Goal: Register for event/course

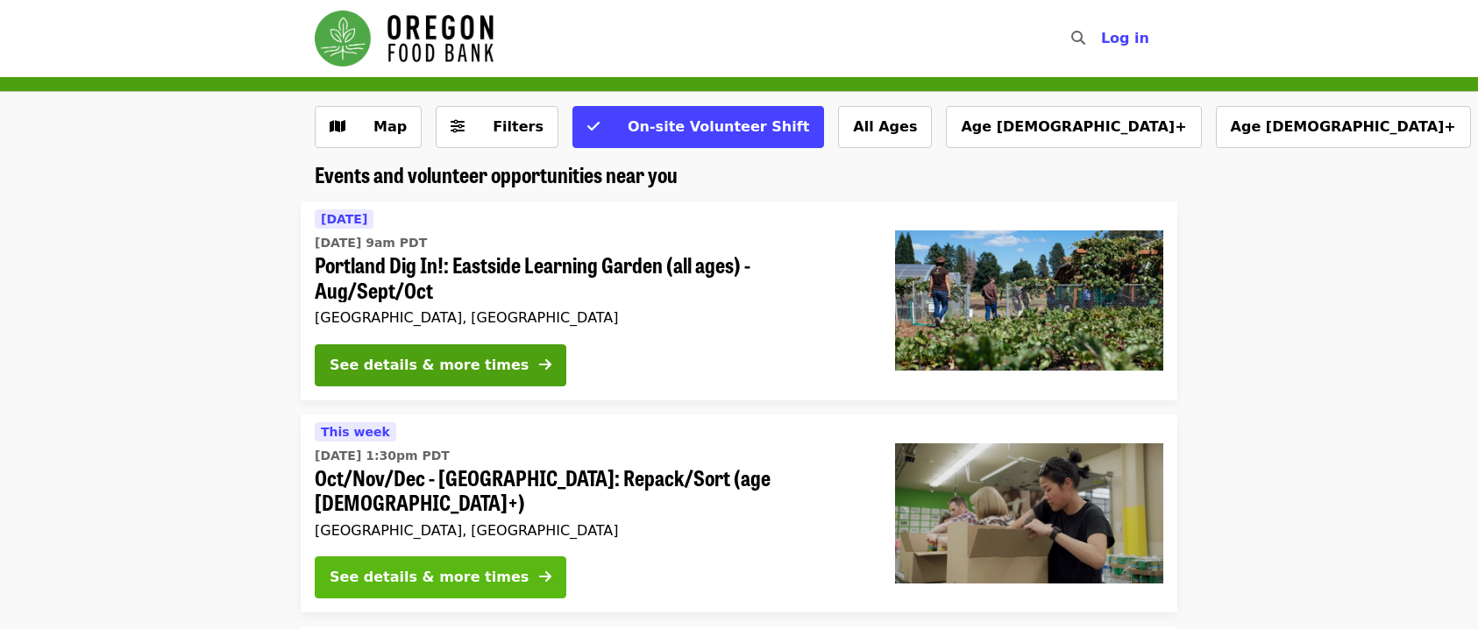
click at [513, 557] on button "See details & more times" at bounding box center [441, 578] width 252 height 42
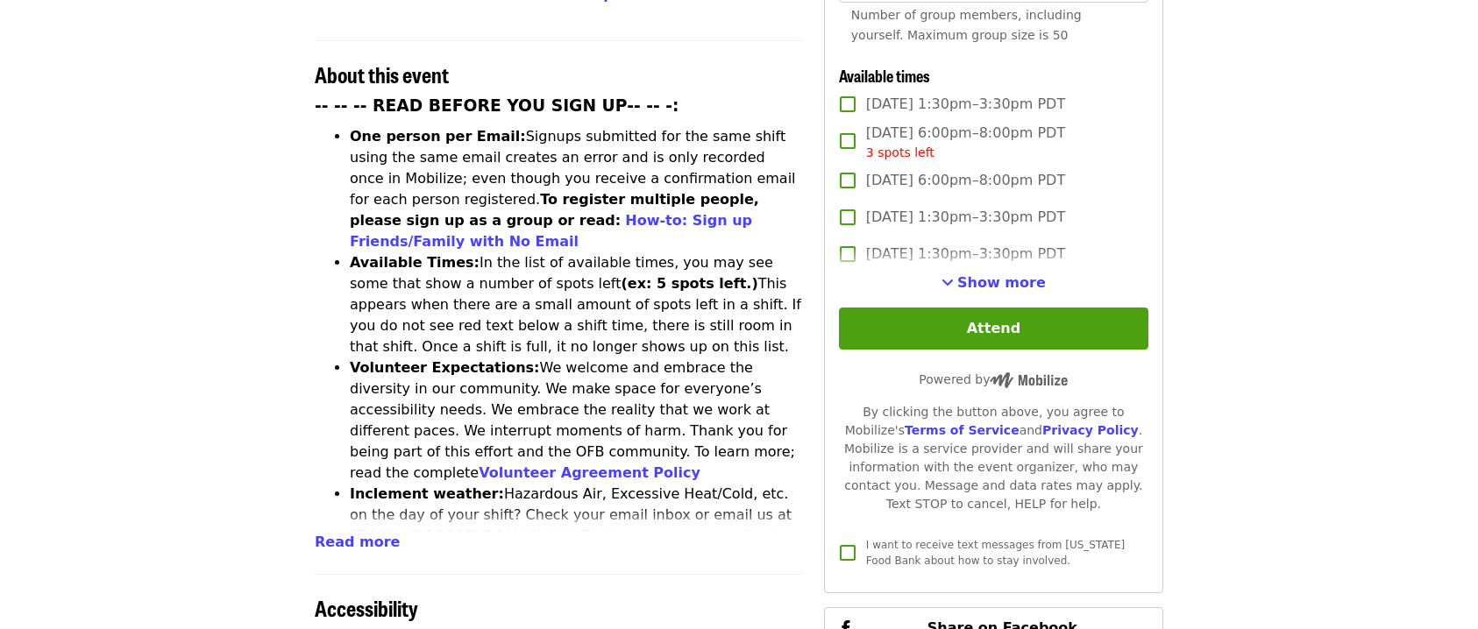
scroll to position [614, 0]
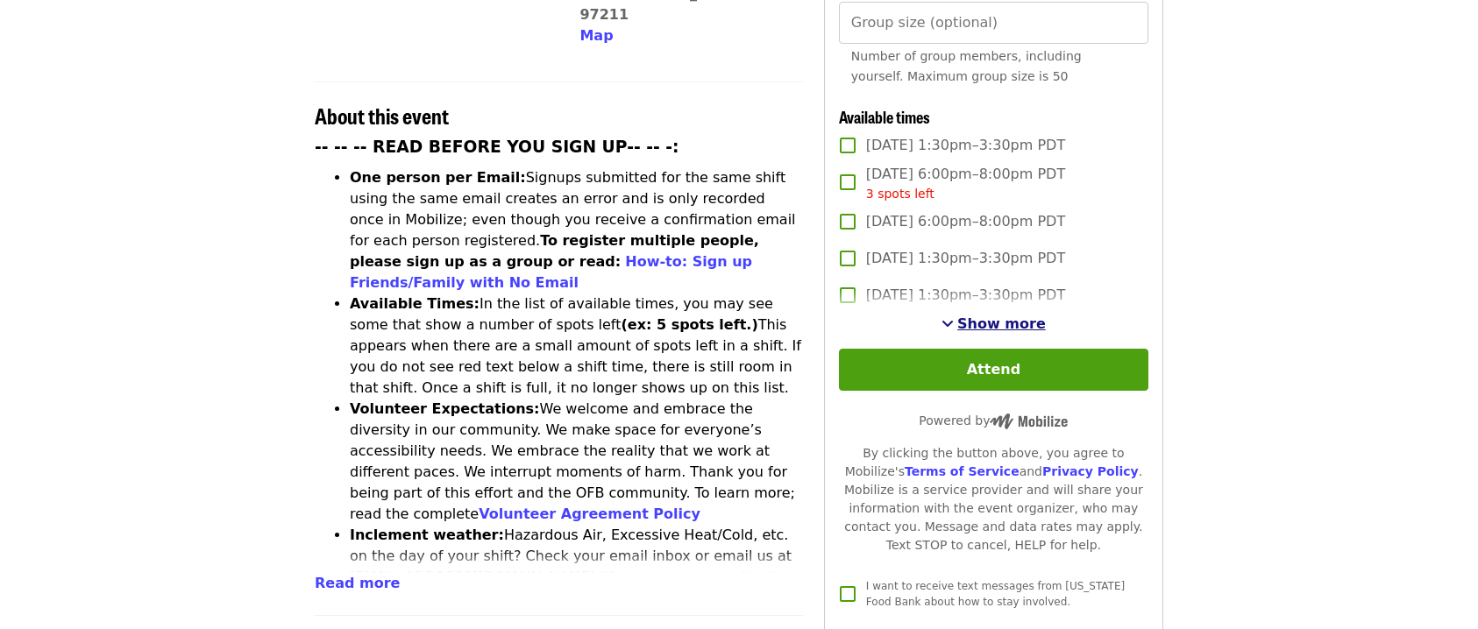
click at [1003, 319] on span "Show more" at bounding box center [1001, 324] width 89 height 17
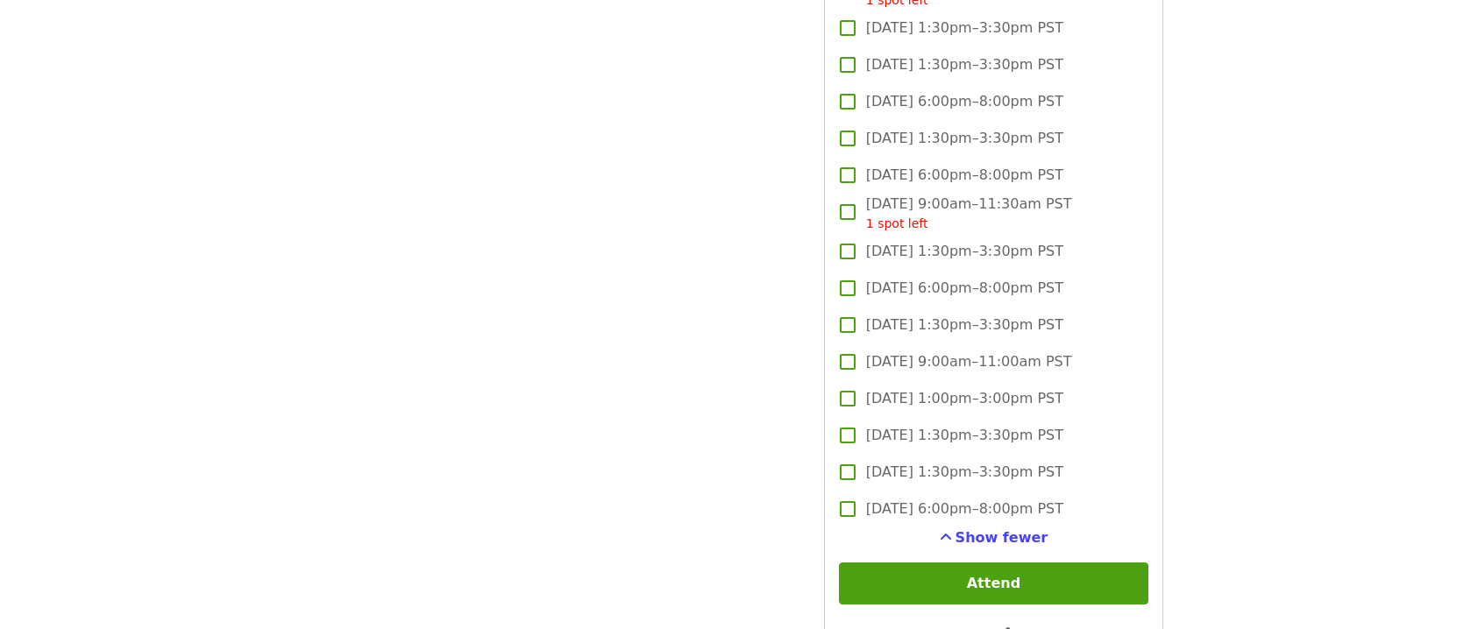
scroll to position [3681, 0]
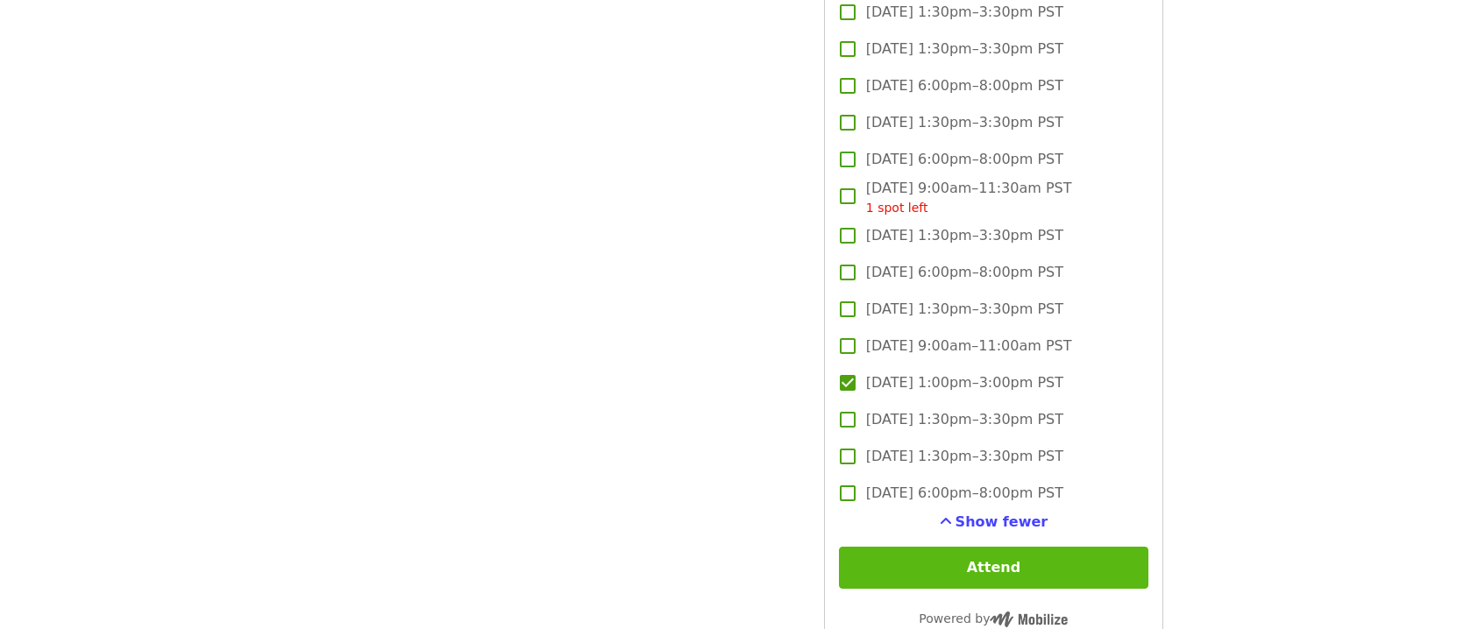
click at [969, 557] on button "Attend" at bounding box center [993, 568] width 309 height 42
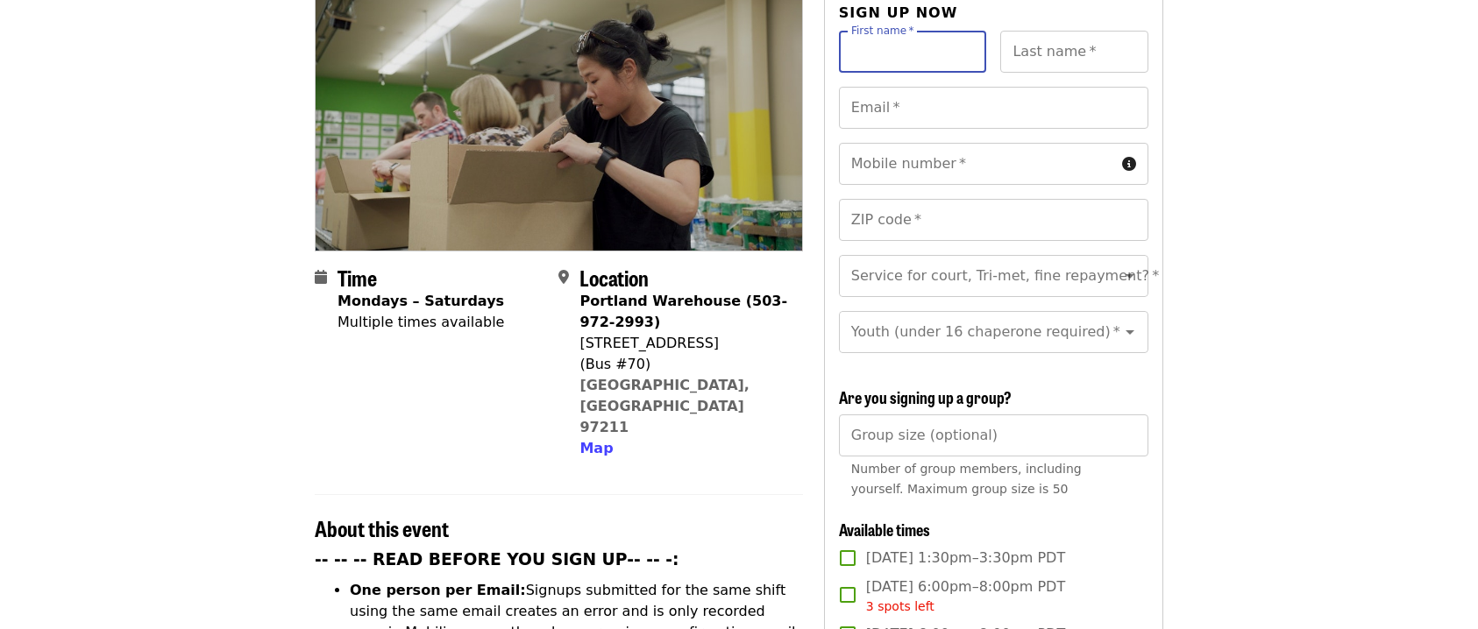
scroll to position [25, 0]
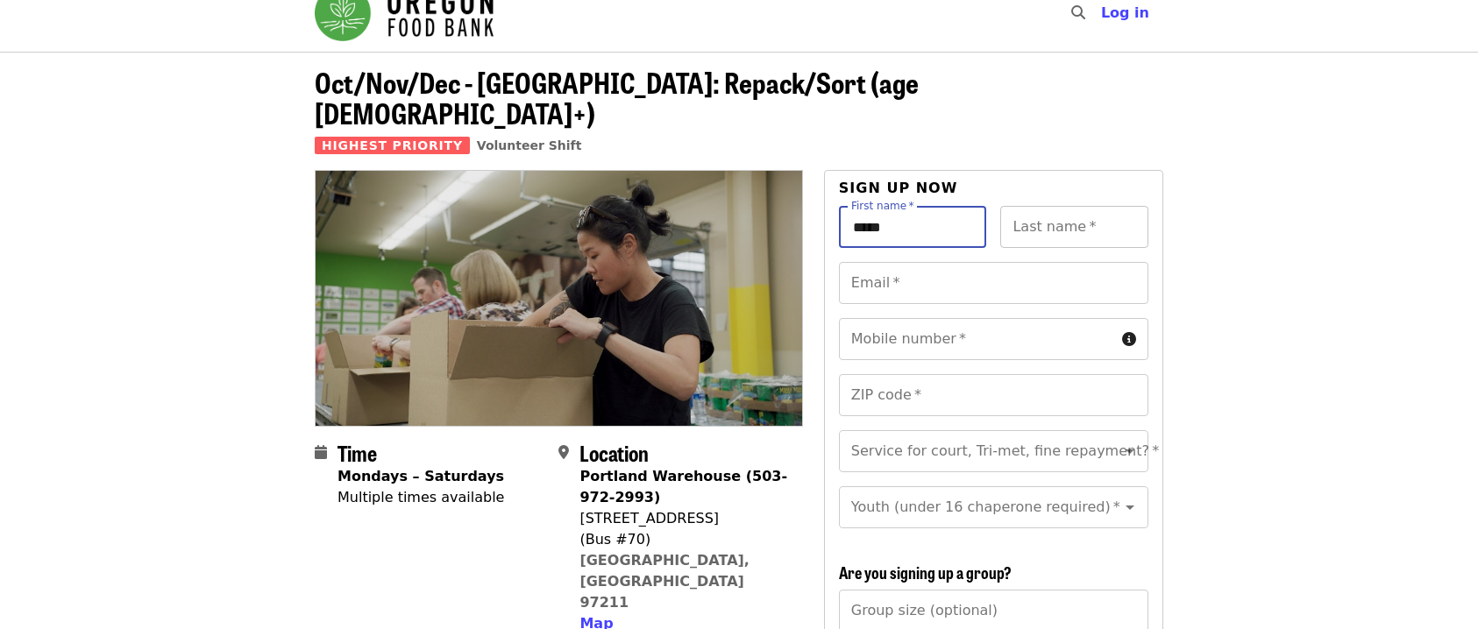
type input "*****"
click at [1065, 206] on div "Last name   * Last name *" at bounding box center [1074, 227] width 148 height 42
type input "**********"
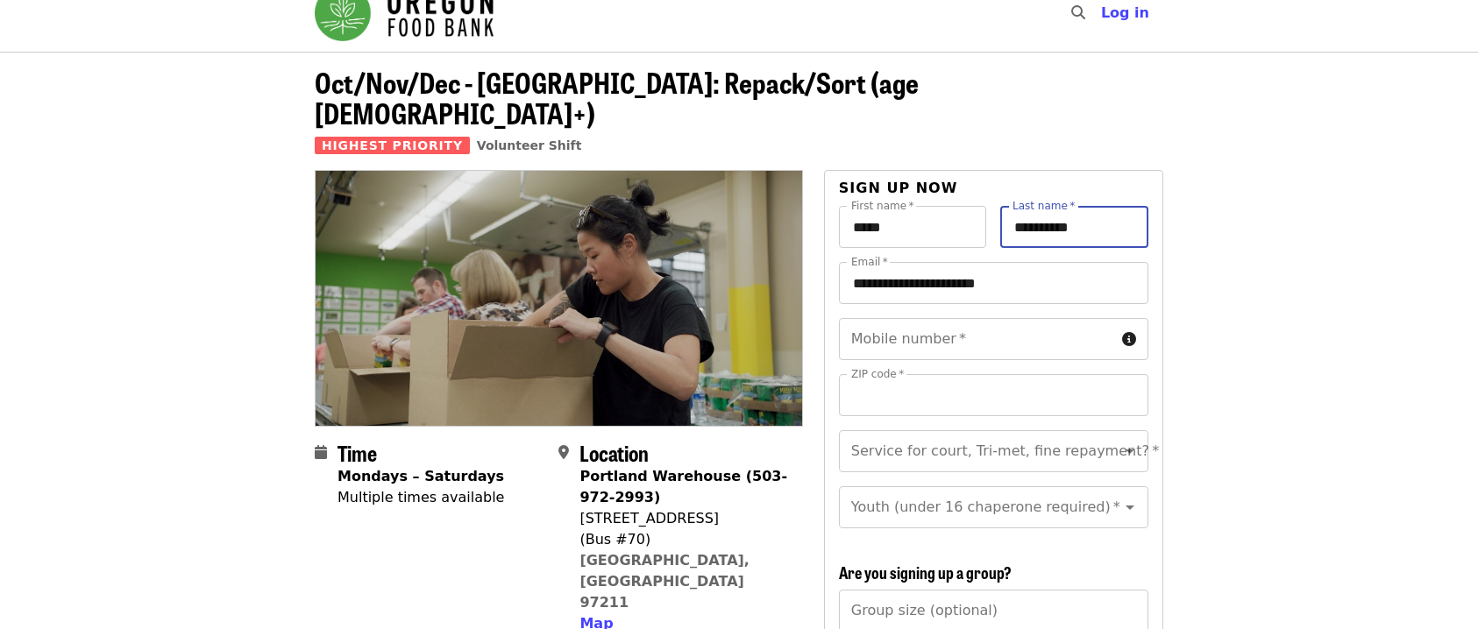
type input "*****"
click at [955, 318] on input "Mobile number   *" at bounding box center [977, 339] width 276 height 42
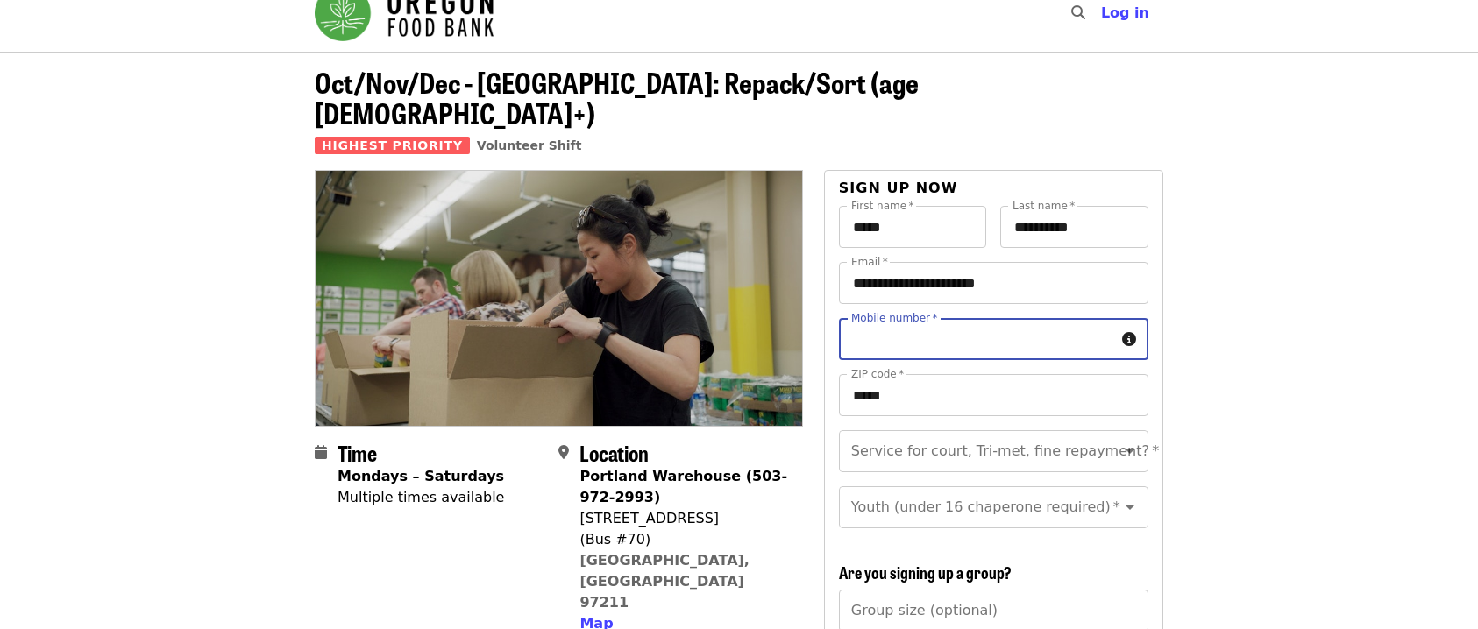
type input "**********"
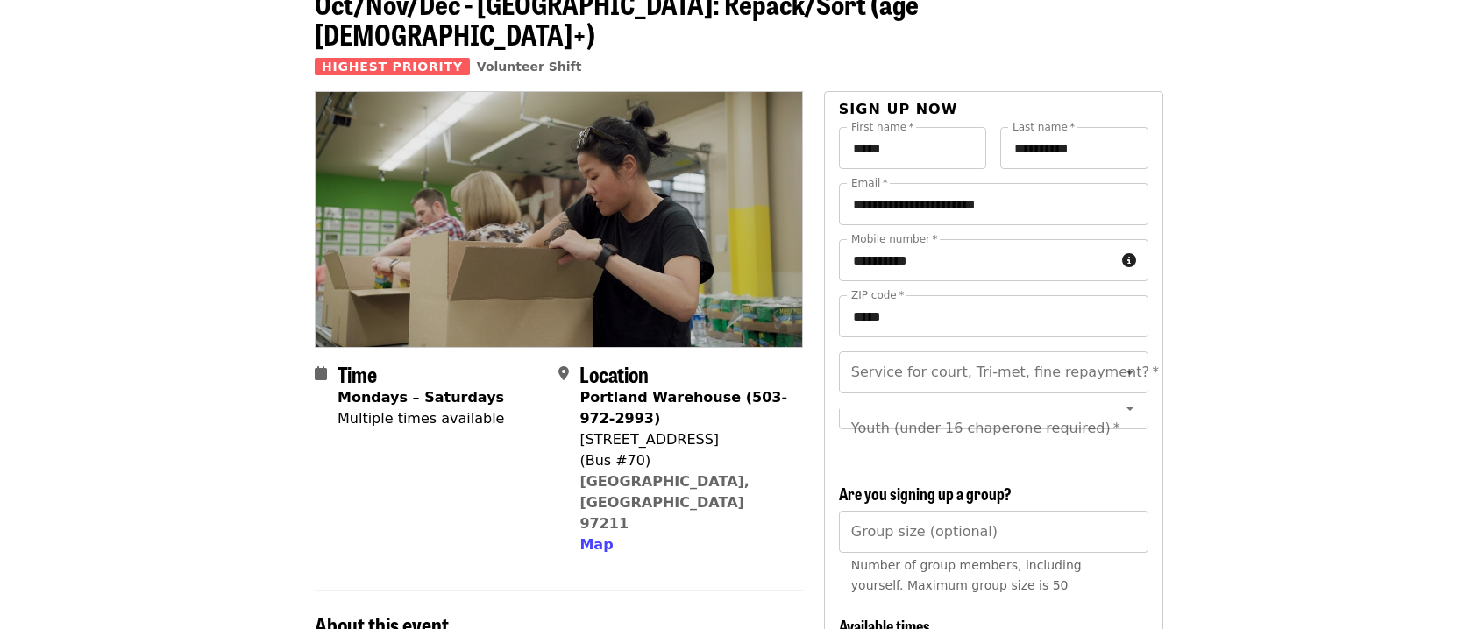
scroll to position [288, 0]
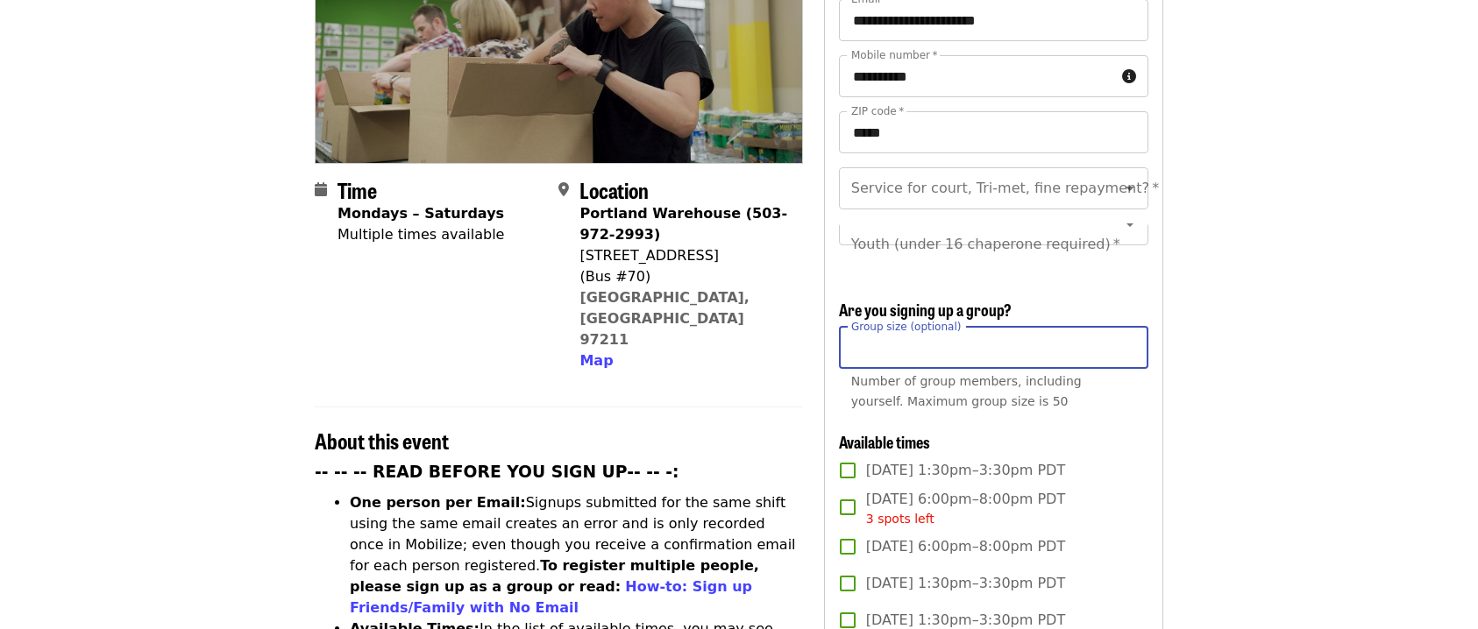
click at [973, 351] on input "Group size (optional)" at bounding box center [993, 348] width 309 height 42
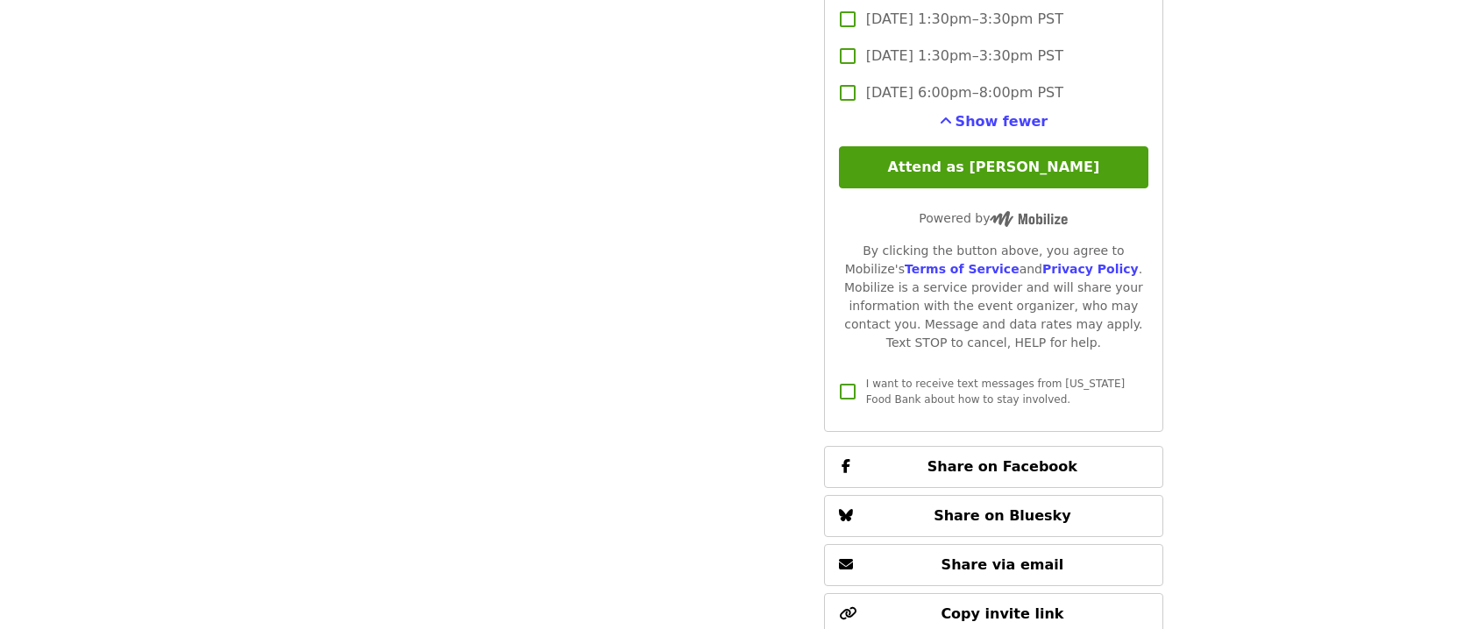
scroll to position [4057, 0]
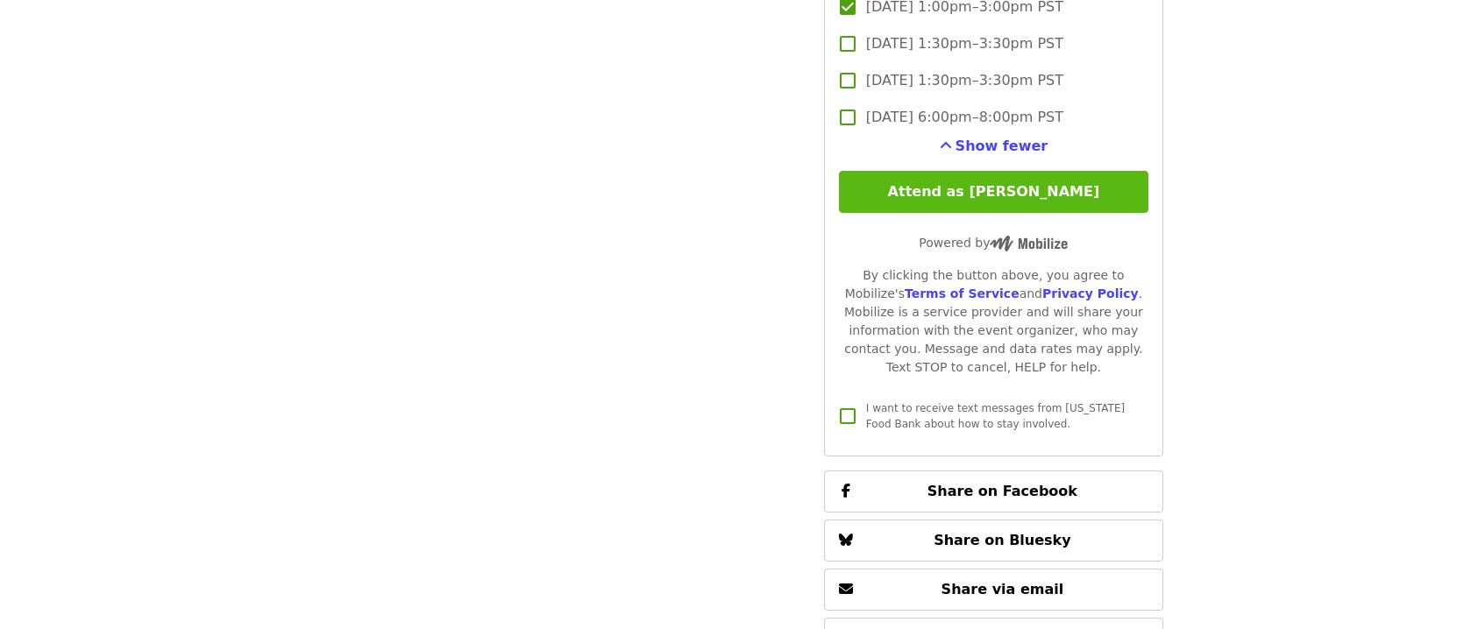
type input "*"
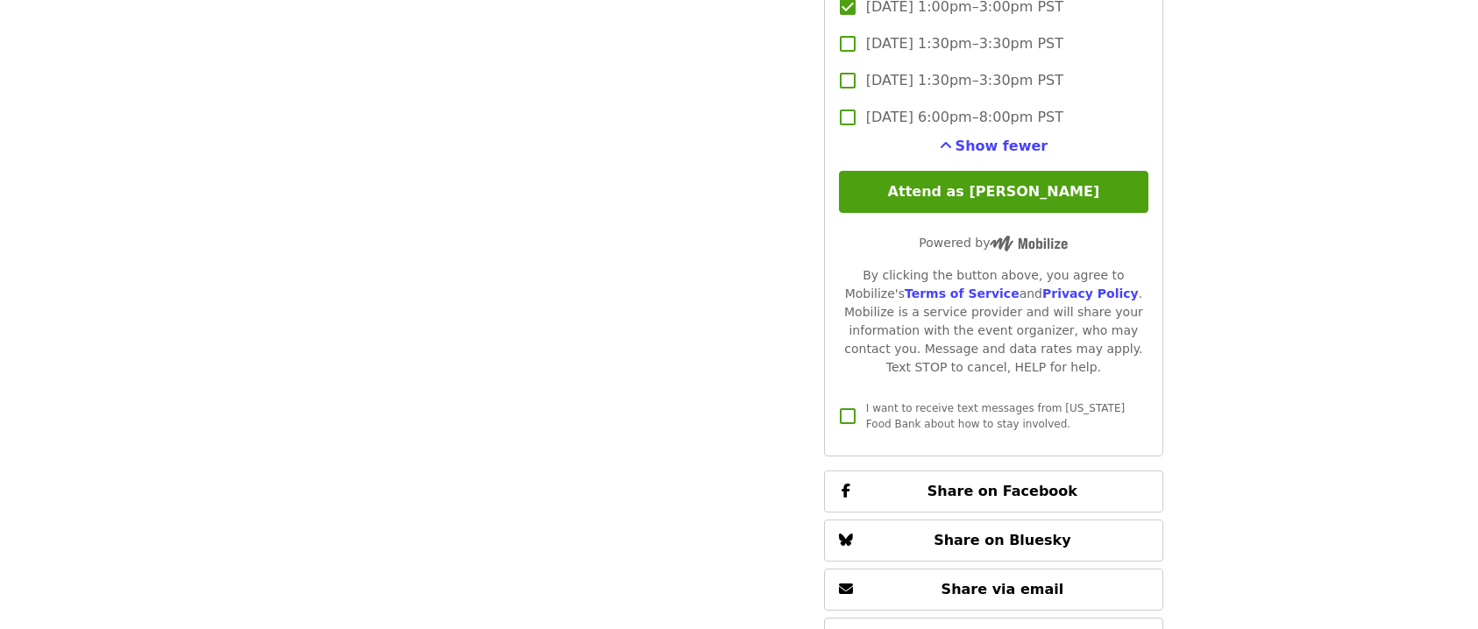
drag, startPoint x: 987, startPoint y: 181, endPoint x: 995, endPoint y: 186, distance: 9.0
click at [987, 181] on button "Attend as [PERSON_NAME]" at bounding box center [993, 192] width 309 height 42
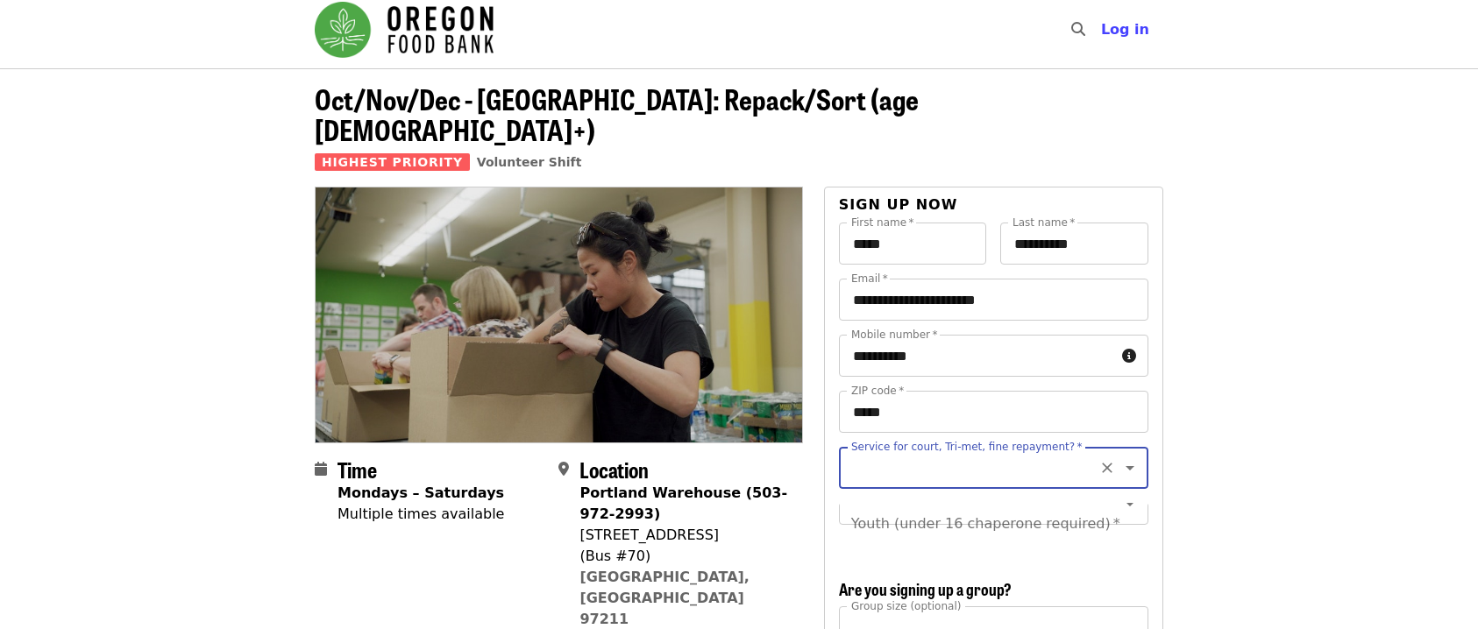
scroll to position [0, 0]
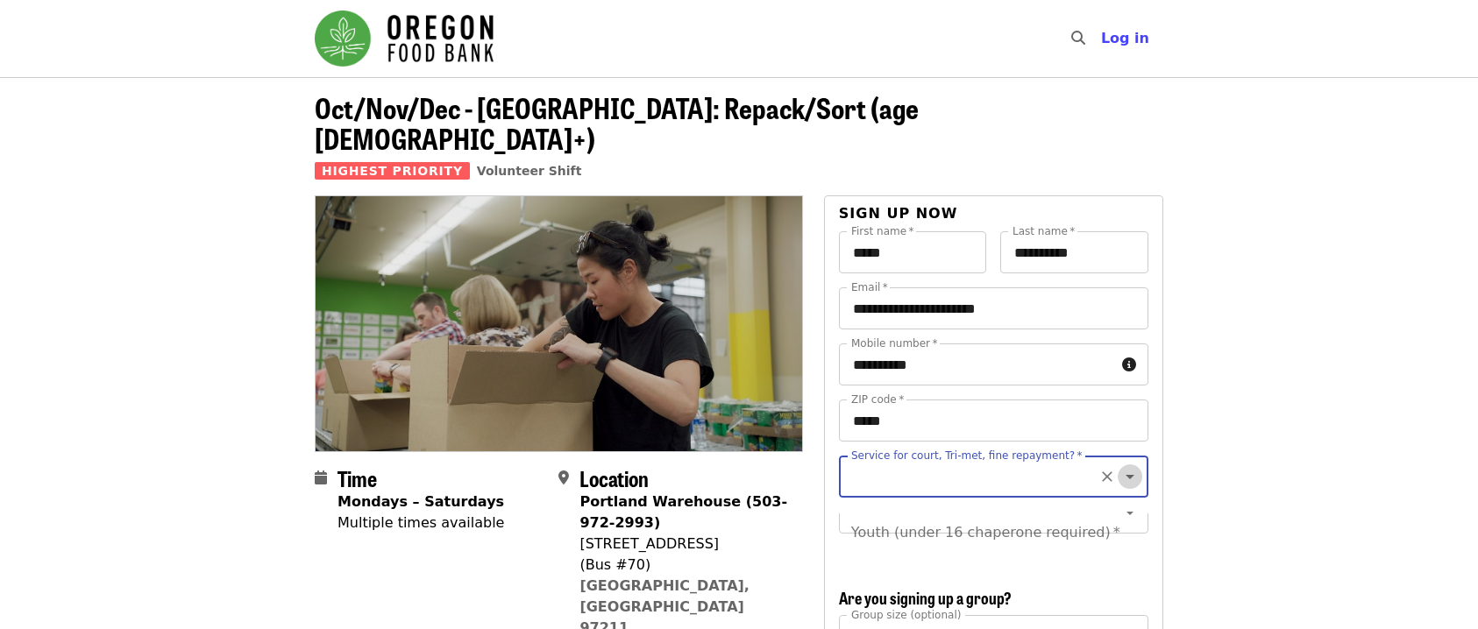
click at [1119, 466] on icon "Open" at bounding box center [1129, 476] width 21 height 21
click at [871, 486] on li "No" at bounding box center [987, 494] width 296 height 32
type input "**"
click at [1119, 466] on icon "Open" at bounding box center [1129, 476] width 21 height 21
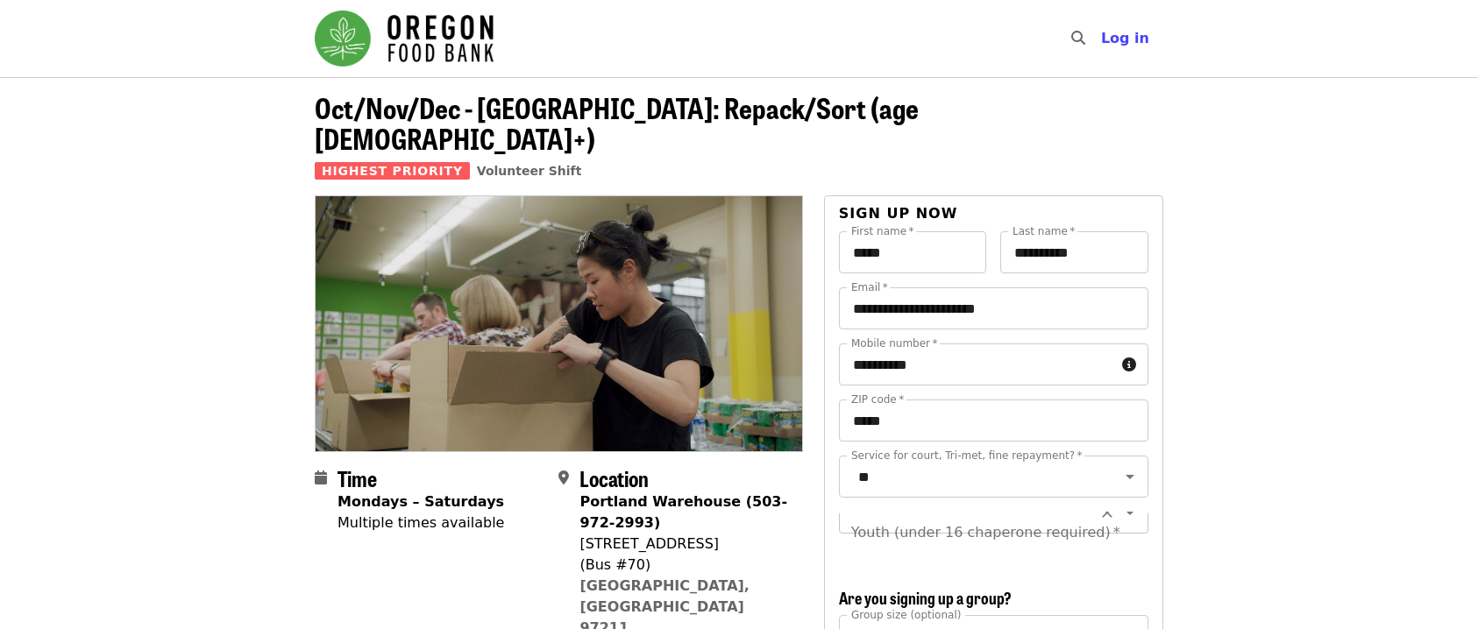
click at [933, 514] on div "Youth (under 16 chaperone required) *" at bounding box center [993, 533] width 309 height 42
click at [1119, 522] on icon "Open" at bounding box center [1129, 532] width 21 height 21
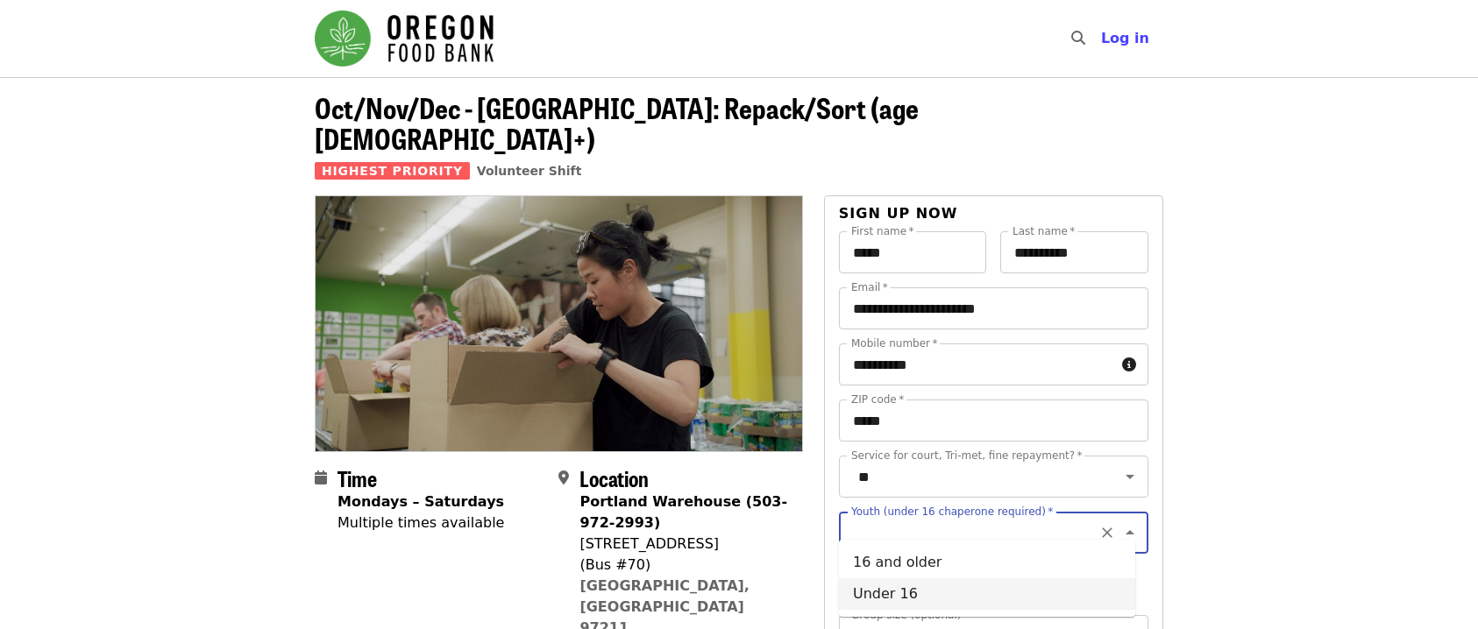
click at [905, 594] on li "Under 16" at bounding box center [987, 594] width 296 height 32
type input "********"
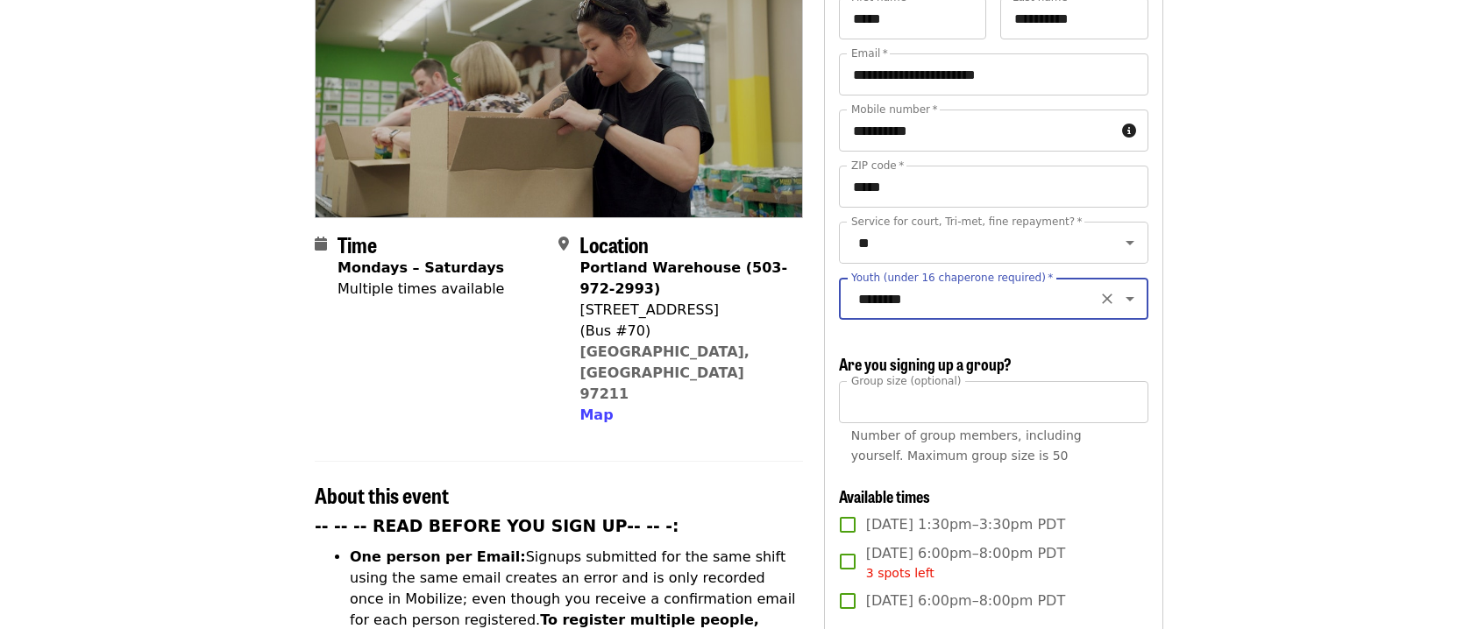
scroll to position [263, 0]
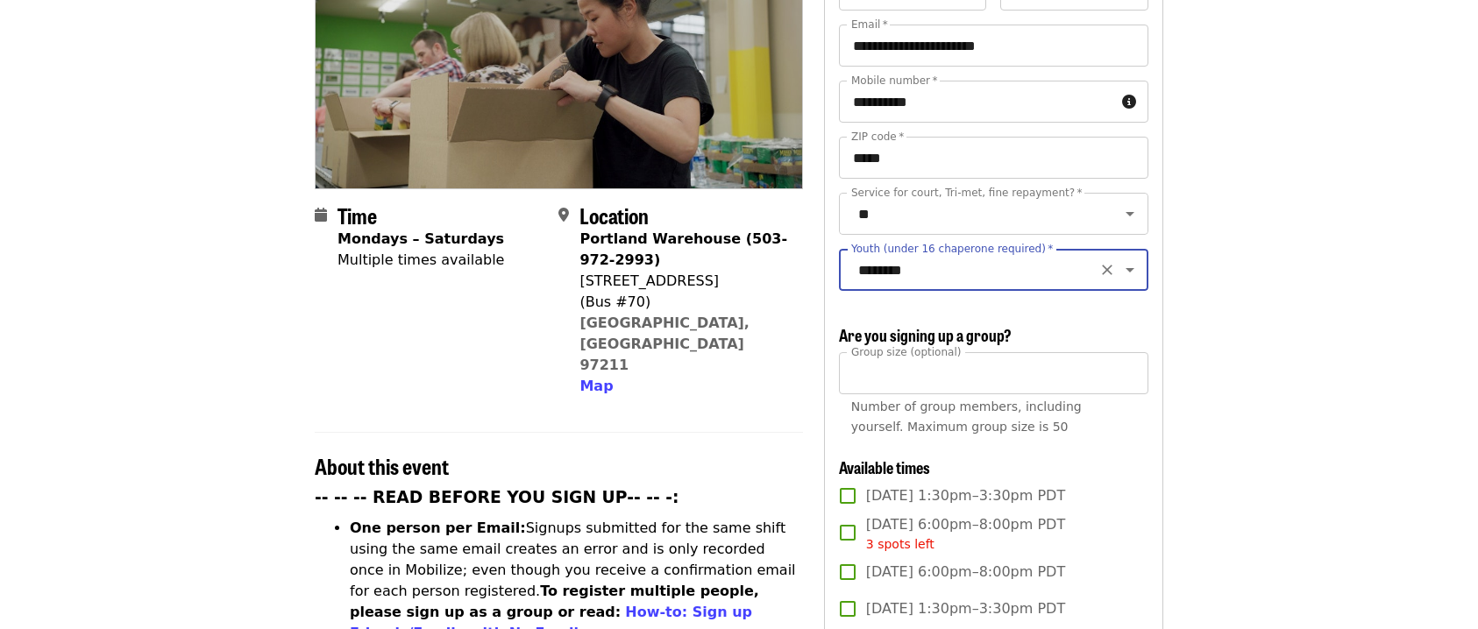
click at [1098, 261] on icon "Clear" at bounding box center [1107, 270] width 18 height 18
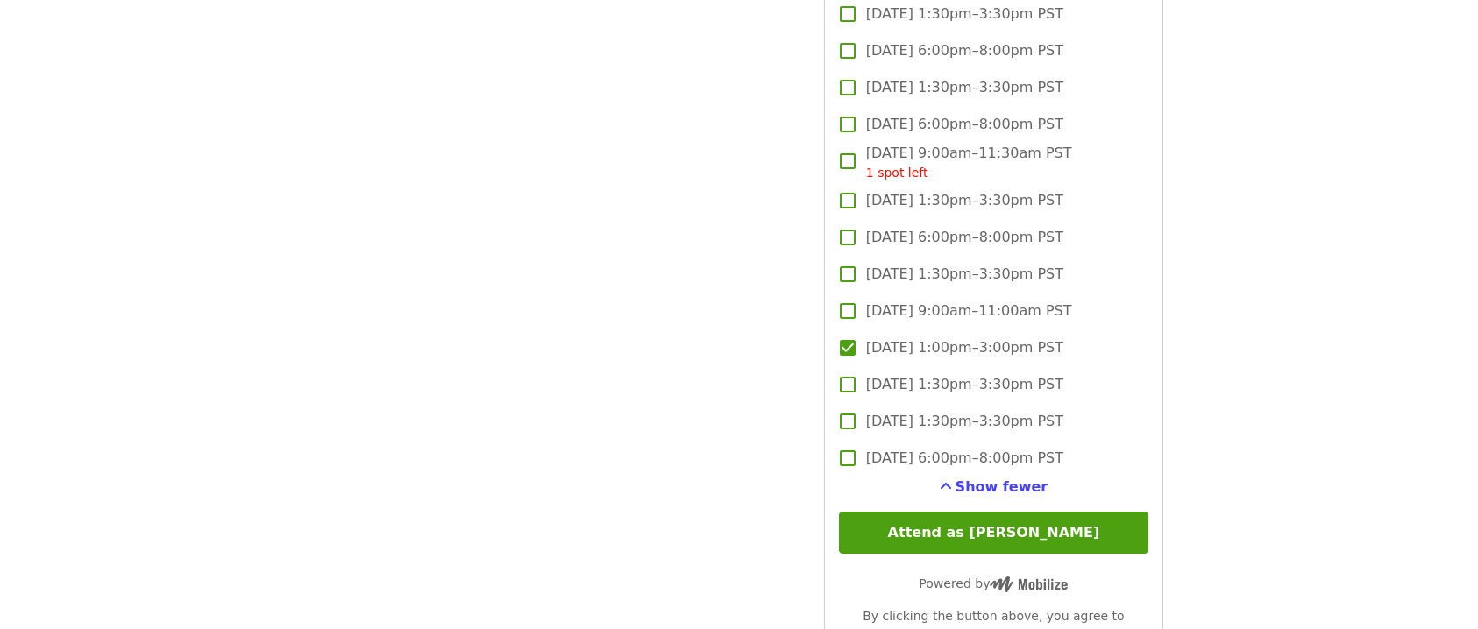
scroll to position [4207, 0]
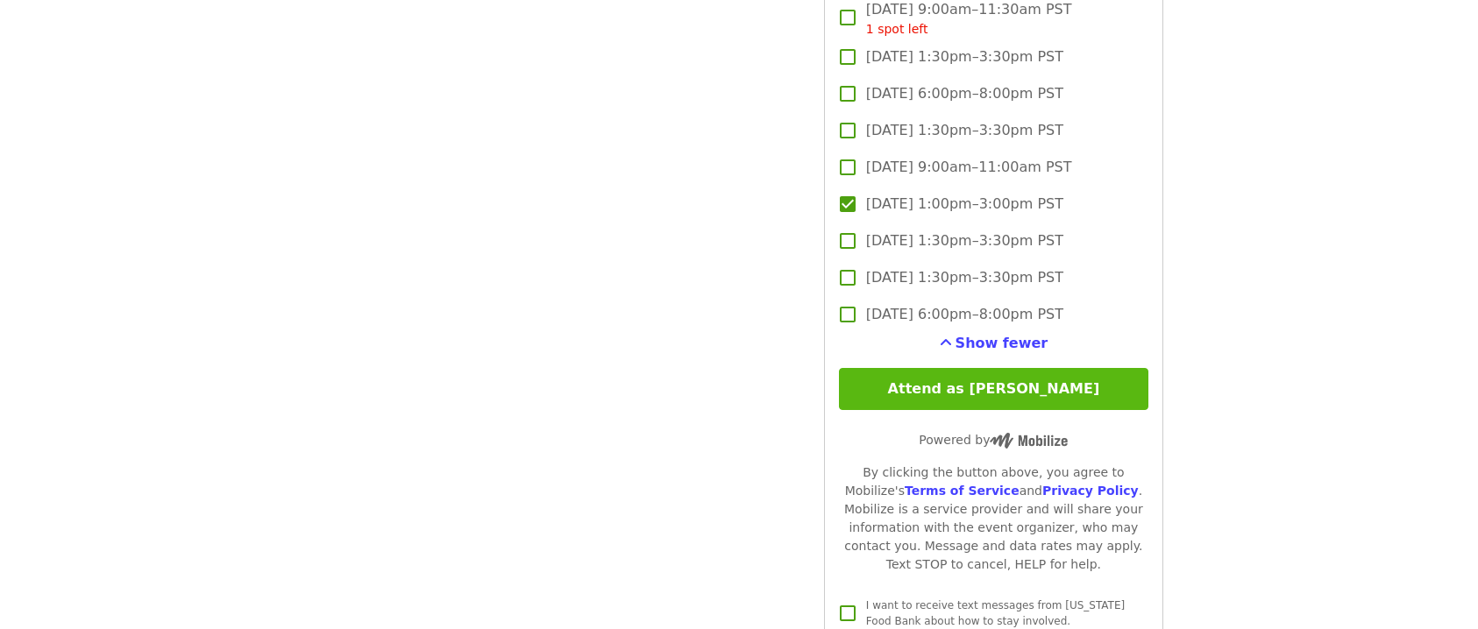
click at [1021, 380] on button "Attend as [PERSON_NAME]" at bounding box center [993, 389] width 309 height 42
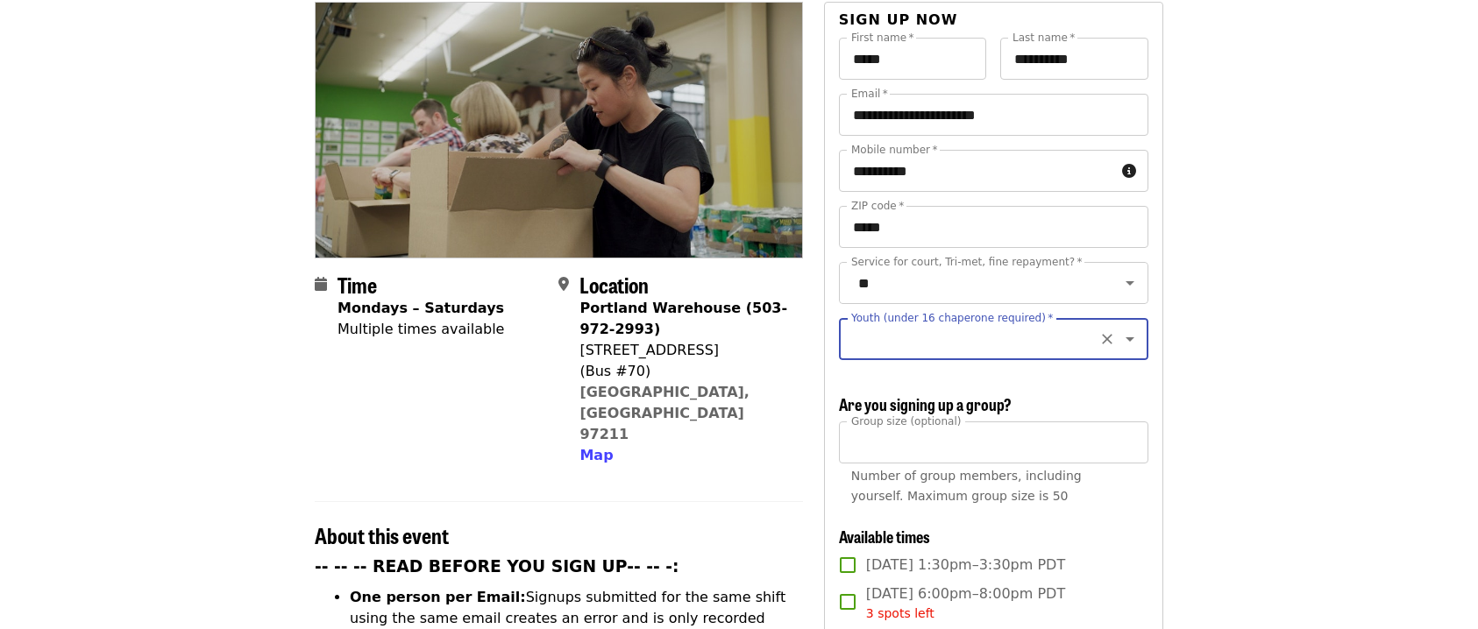
scroll to position [148, 0]
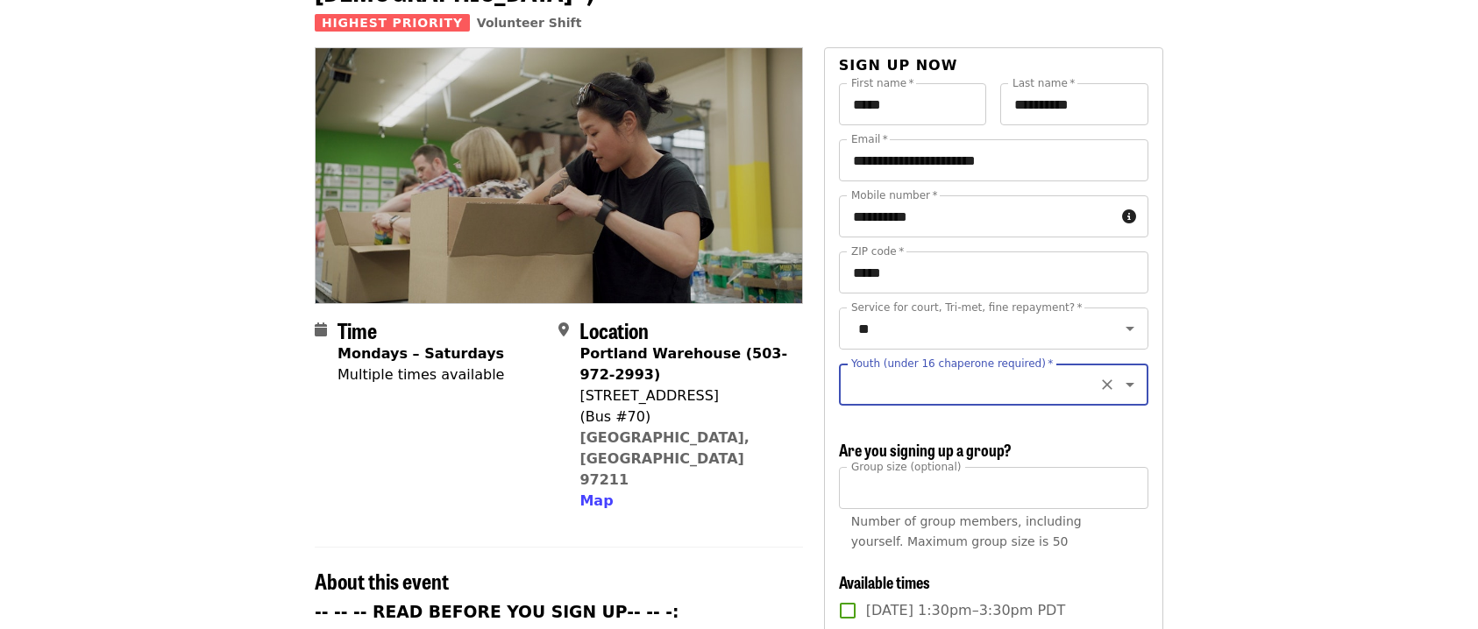
click at [1119, 374] on icon "Open" at bounding box center [1129, 384] width 21 height 21
click at [881, 449] on li "Under 16" at bounding box center [987, 446] width 296 height 32
type input "********"
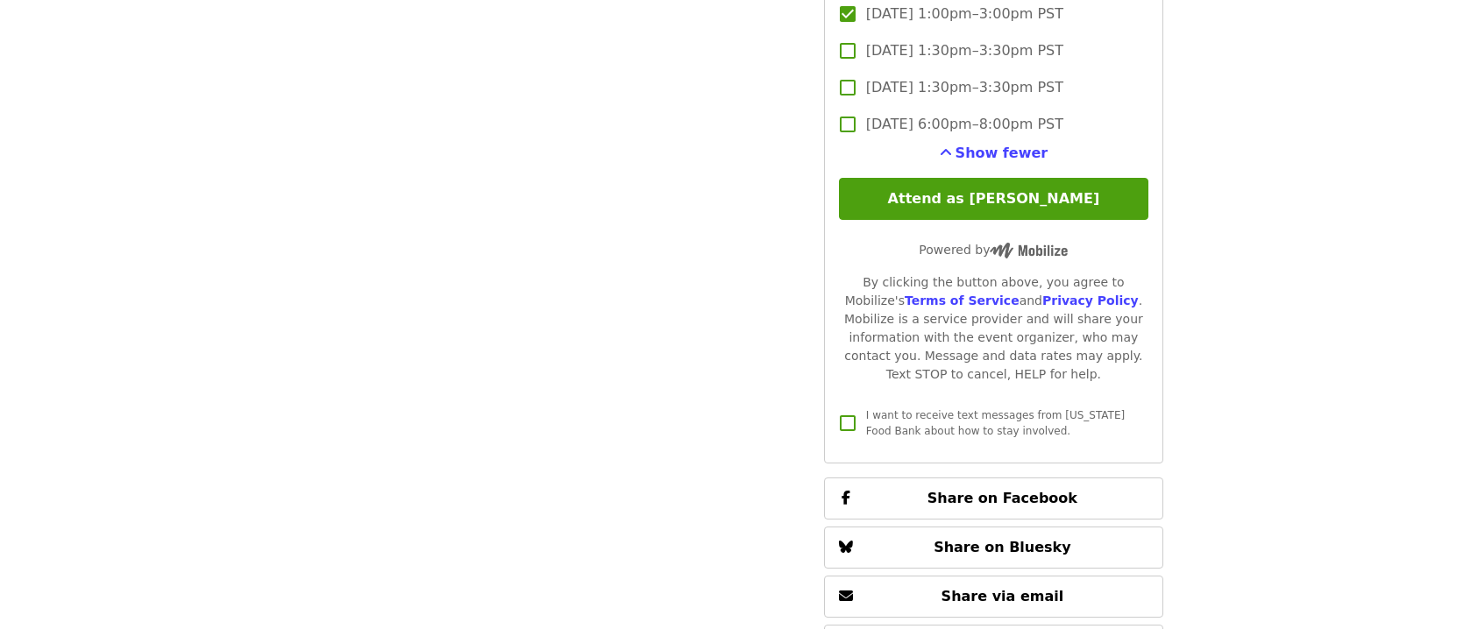
scroll to position [4092, 0]
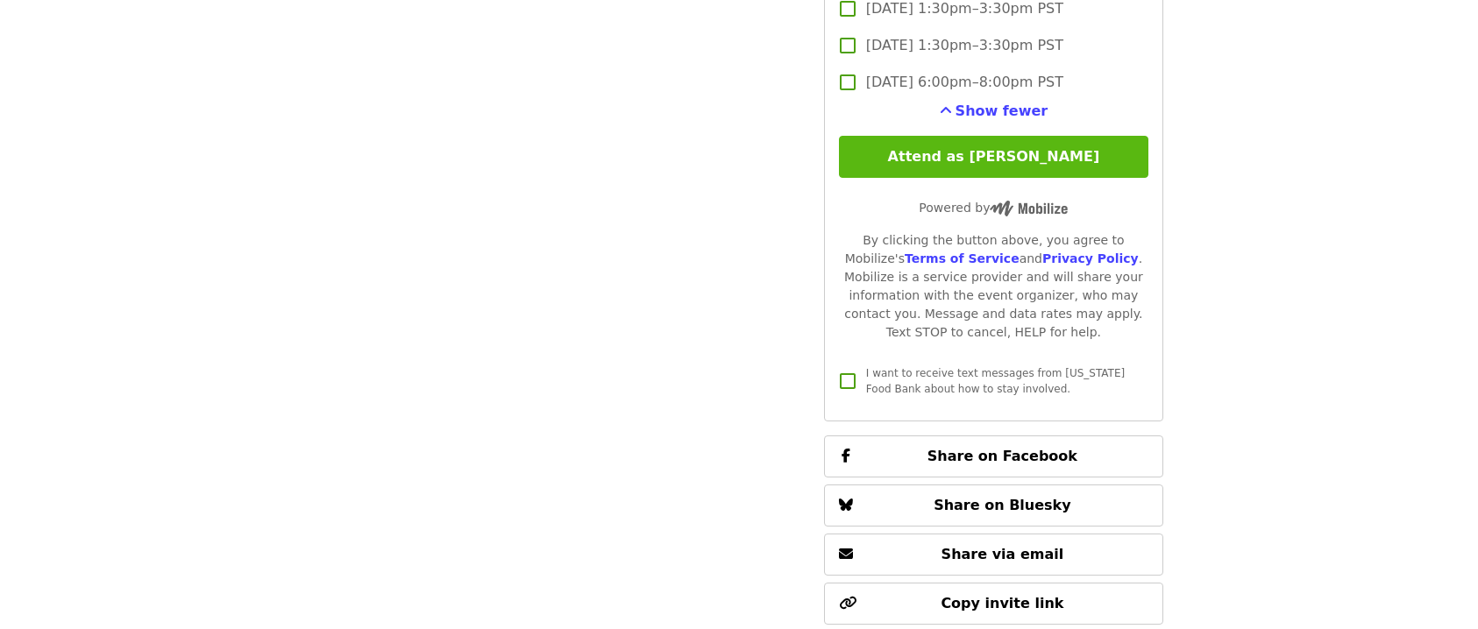
click at [990, 148] on button "Attend as [PERSON_NAME]" at bounding box center [993, 157] width 309 height 42
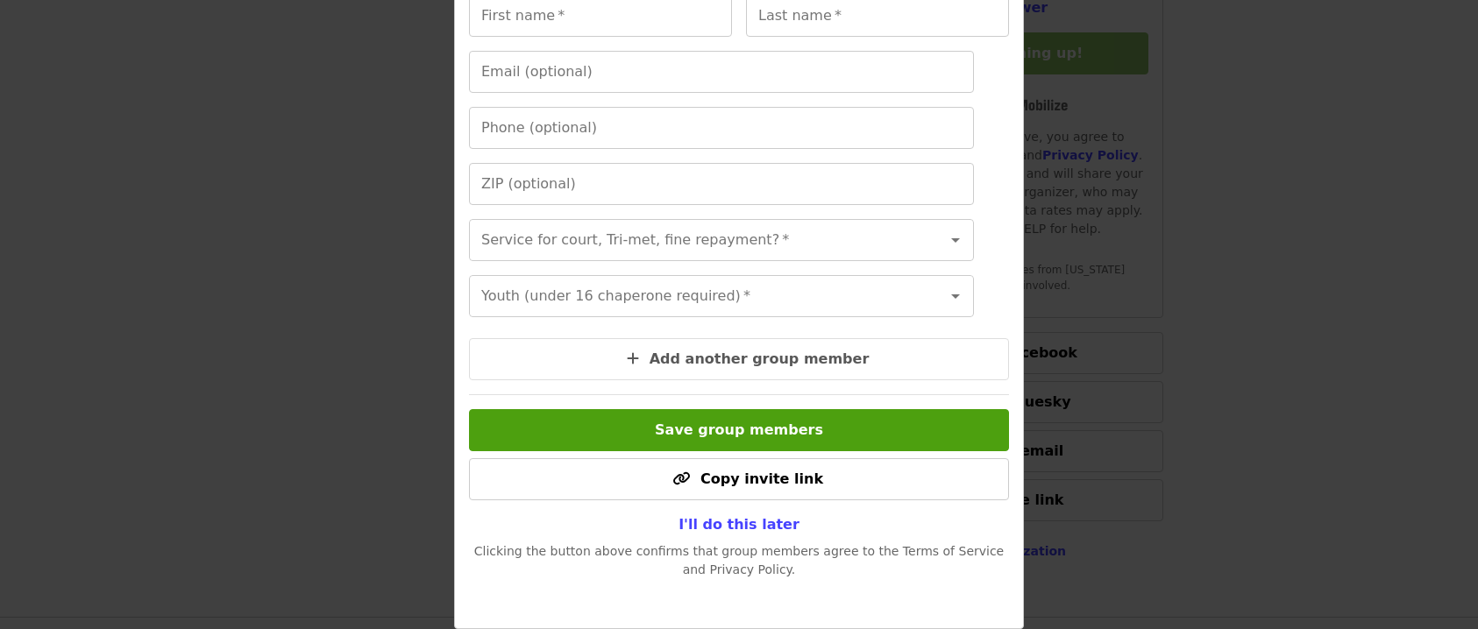
scroll to position [4386, 0]
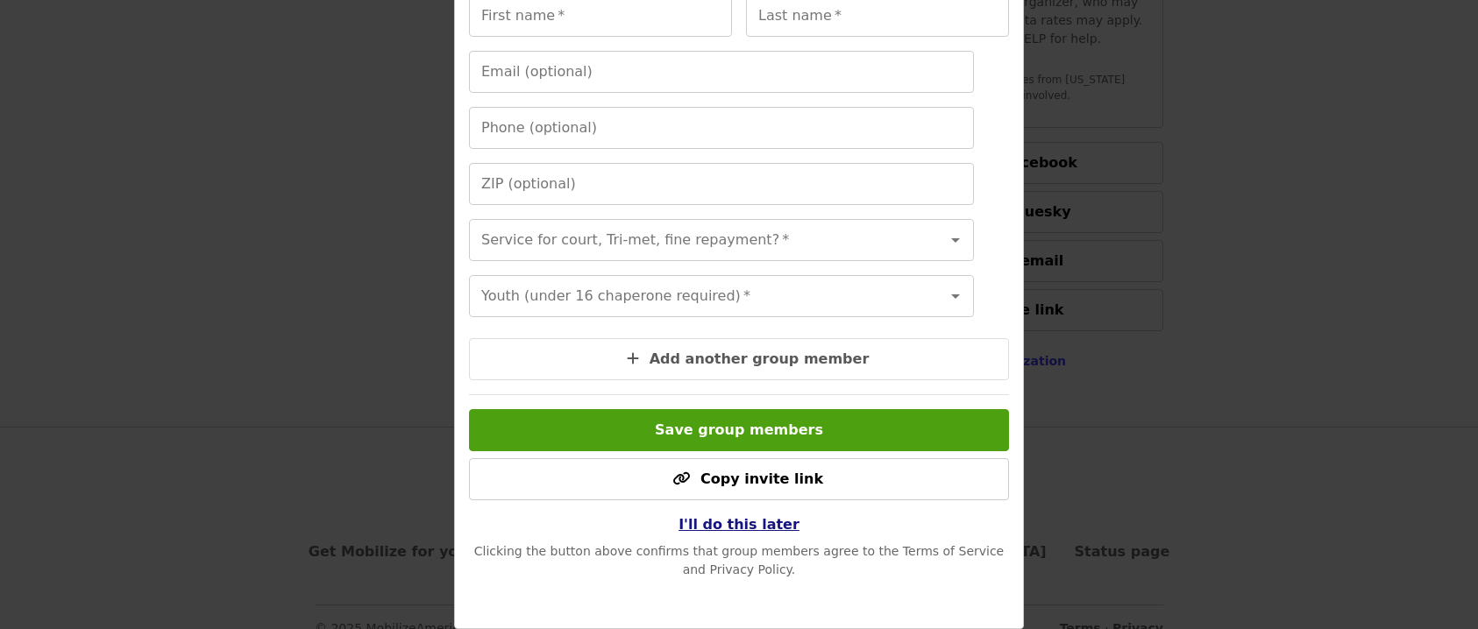
click at [748, 527] on span "I'll do this later" at bounding box center [738, 524] width 121 height 17
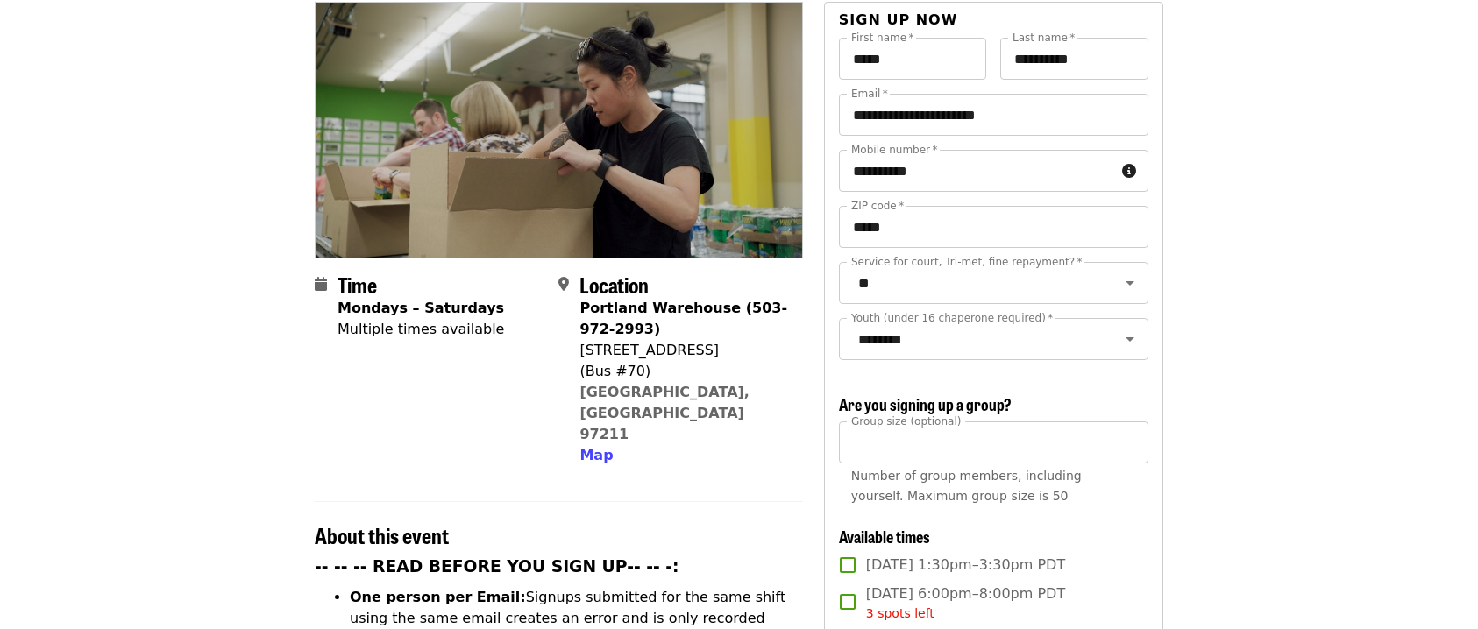
scroll to position [0, 0]
